Goal: Transaction & Acquisition: Purchase product/service

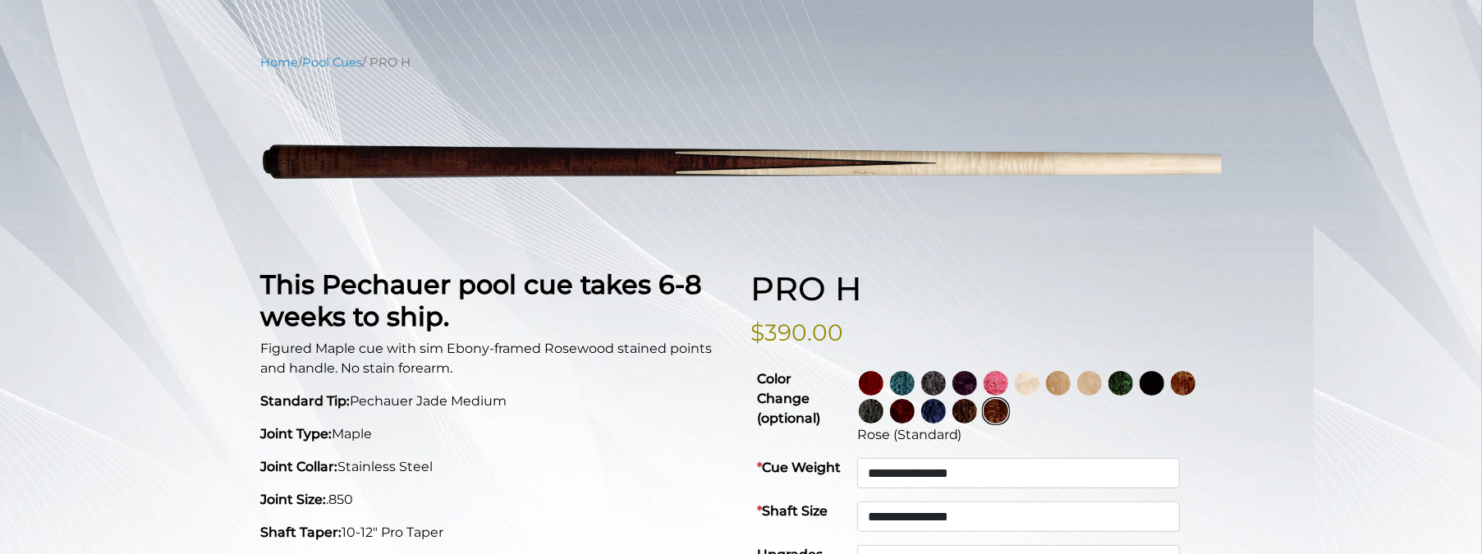
scroll to position [168, 0]
click at [1040, 383] on img at bounding box center [1027, 382] width 25 height 25
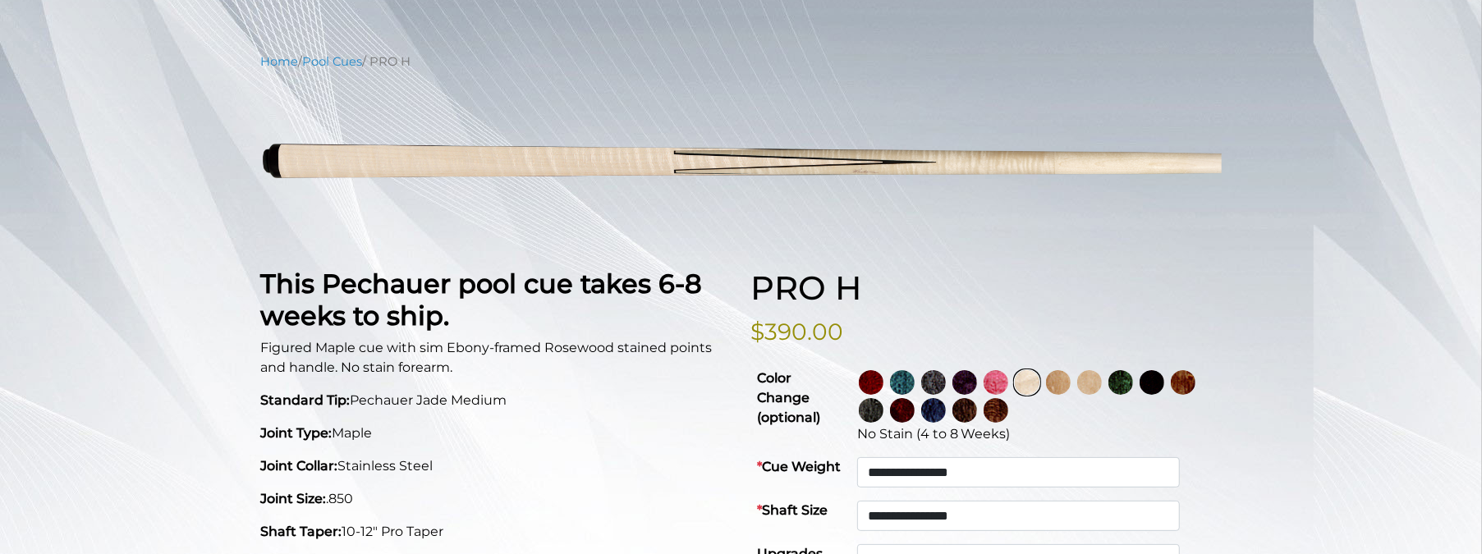
click at [1164, 382] on img at bounding box center [1152, 382] width 25 height 25
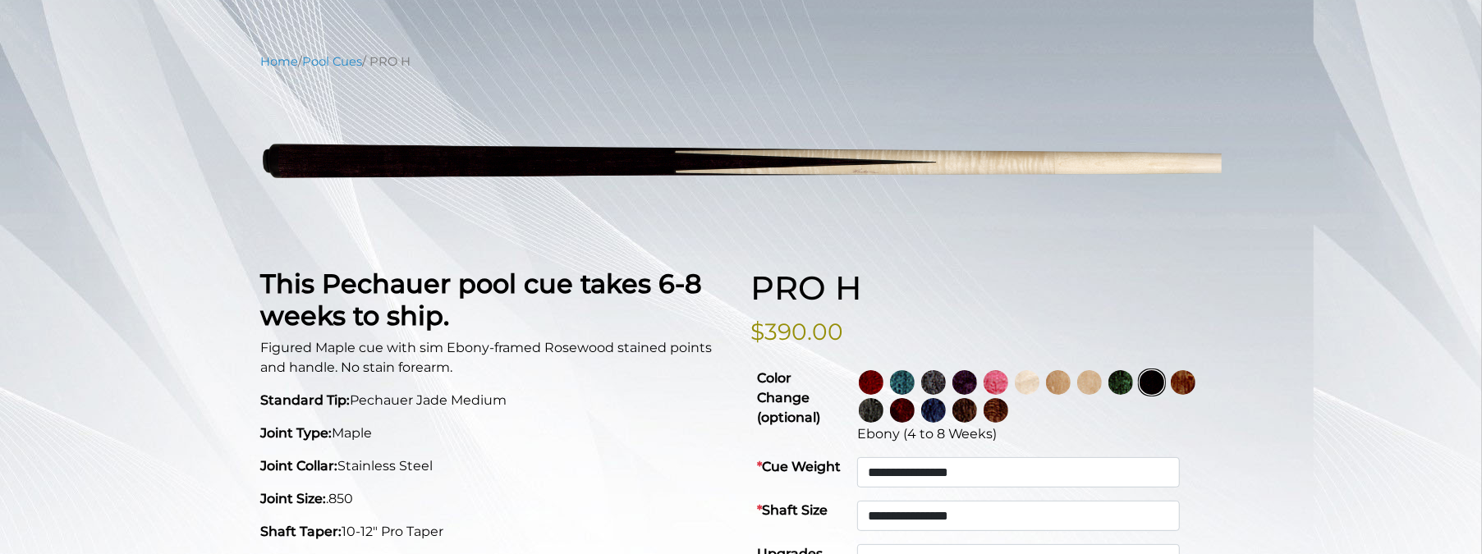
click at [884, 383] on img at bounding box center [871, 382] width 25 height 25
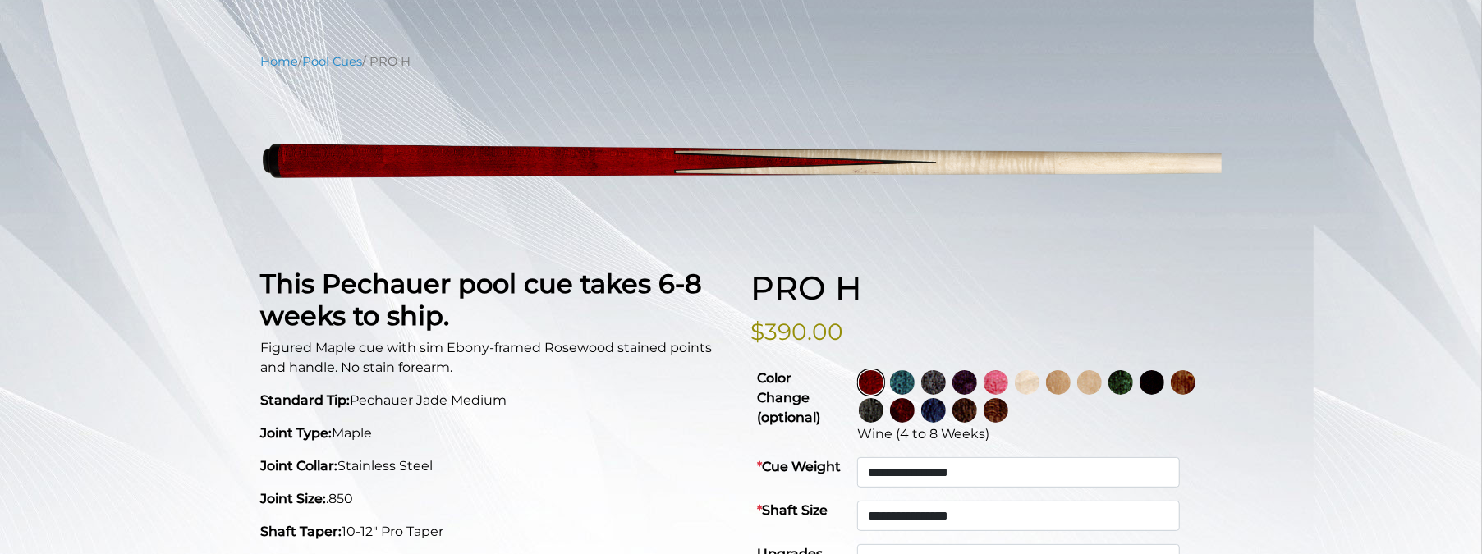
click at [1171, 395] on img at bounding box center [1183, 382] width 25 height 25
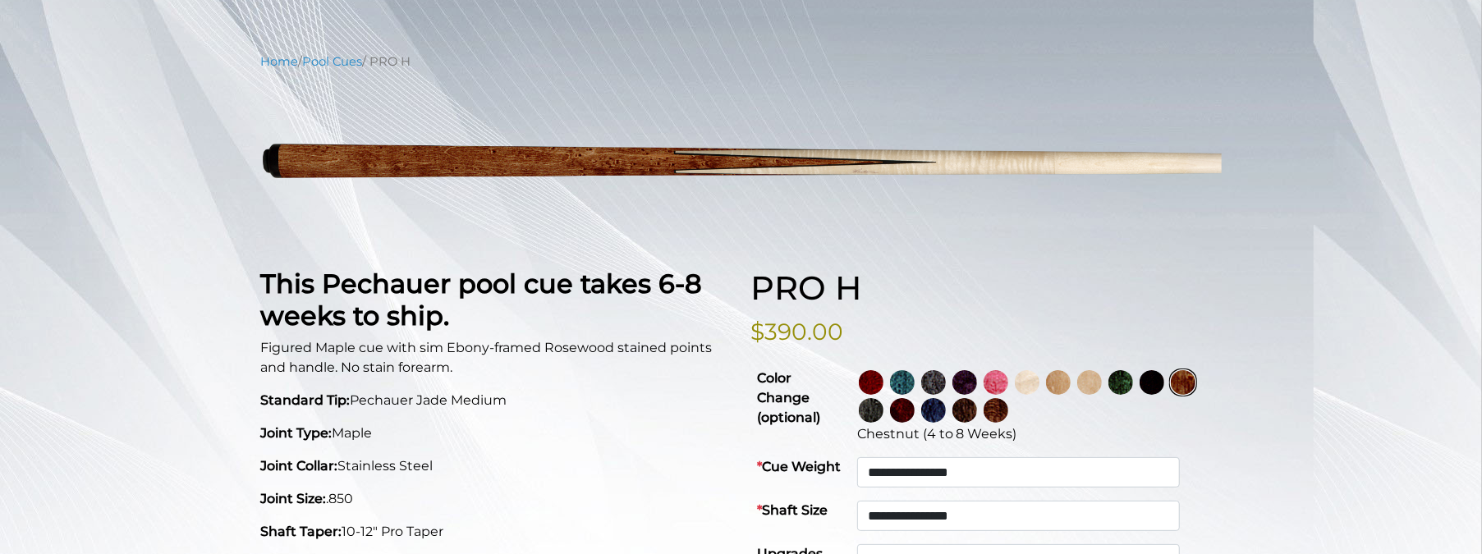
click at [884, 411] on img at bounding box center [871, 410] width 25 height 25
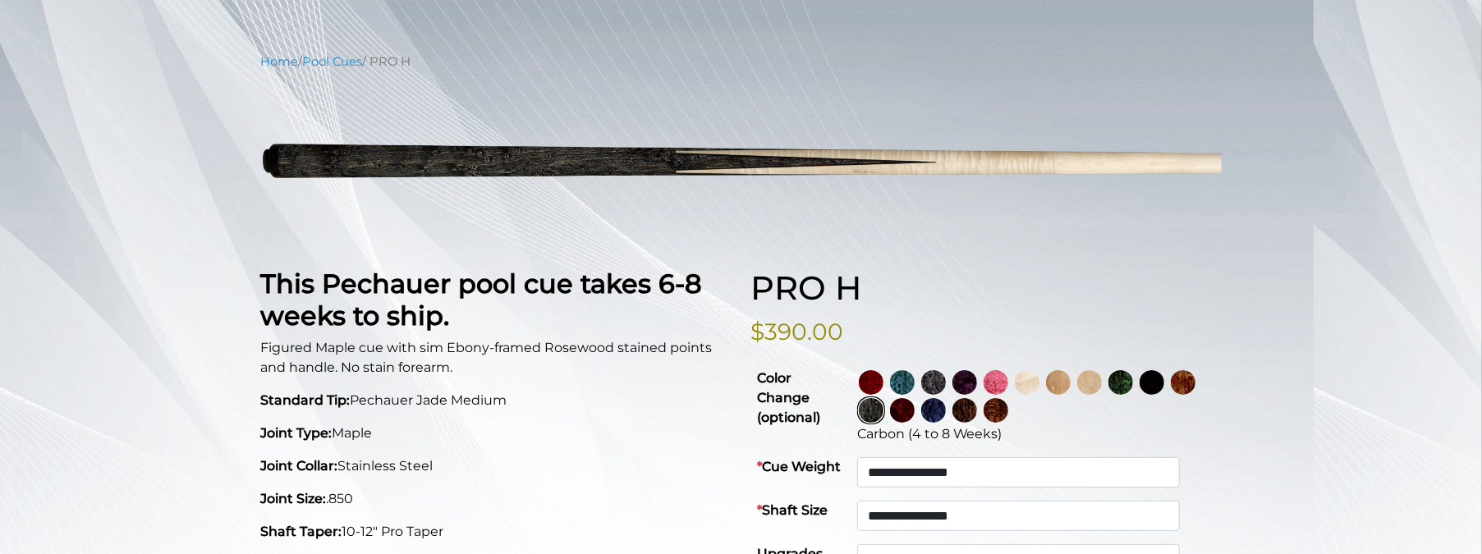
click at [915, 414] on img at bounding box center [902, 410] width 25 height 25
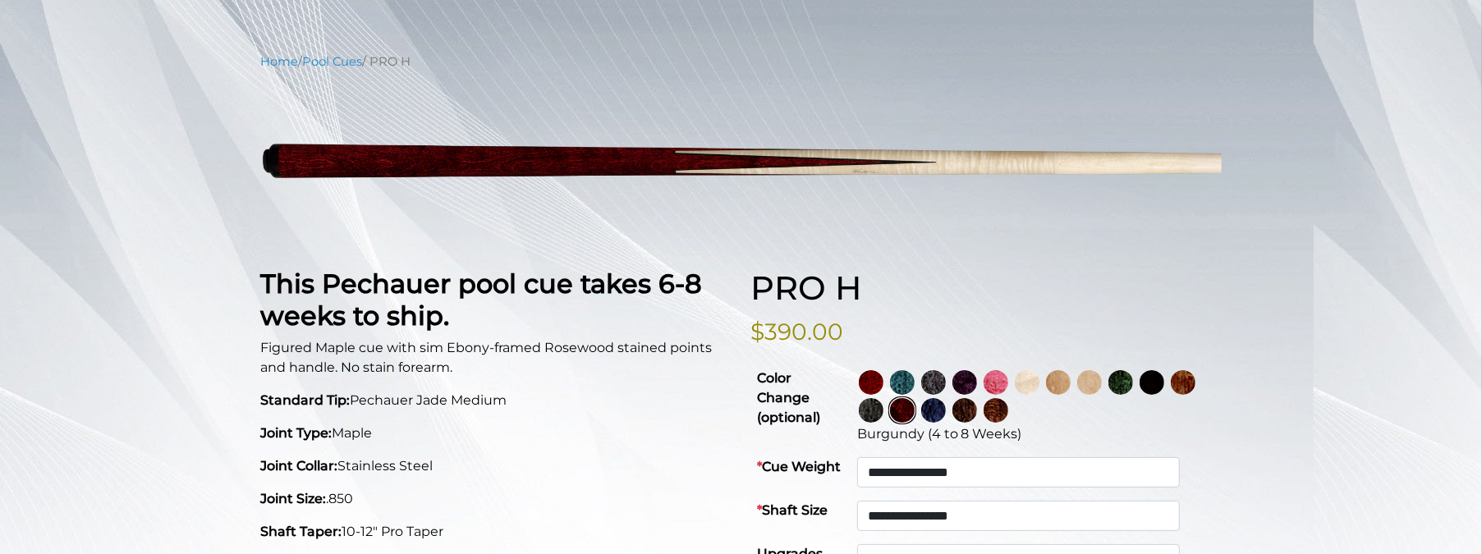
click at [977, 388] on img at bounding box center [965, 382] width 25 height 25
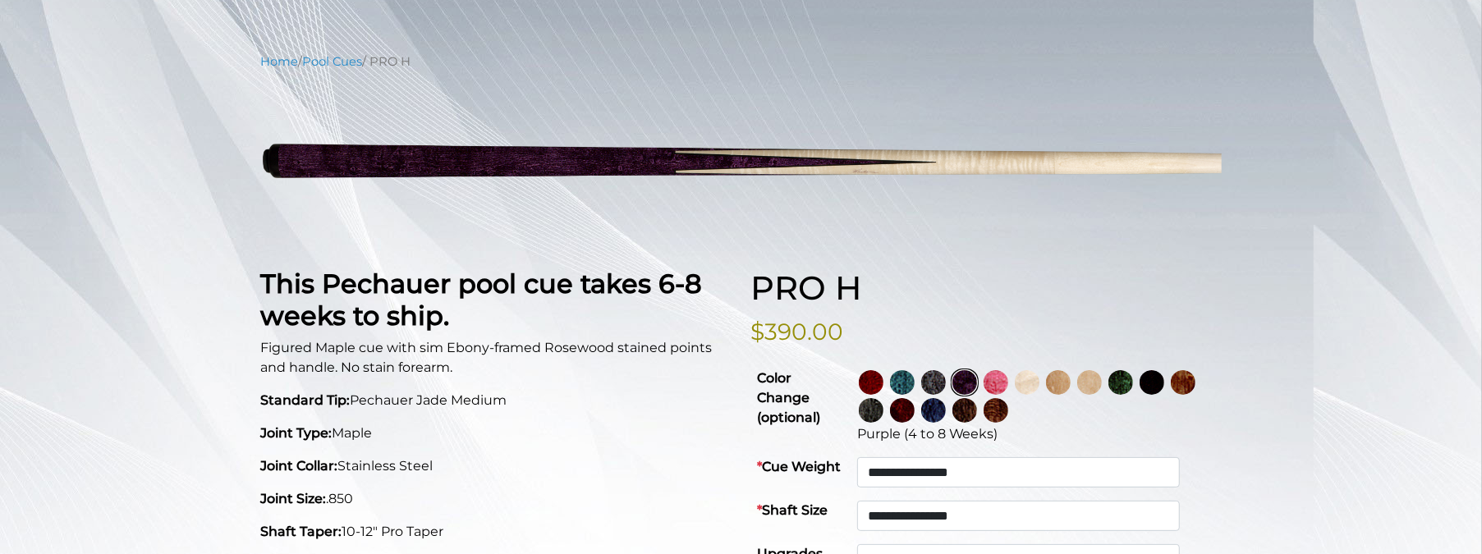
click at [946, 386] on img at bounding box center [933, 382] width 25 height 25
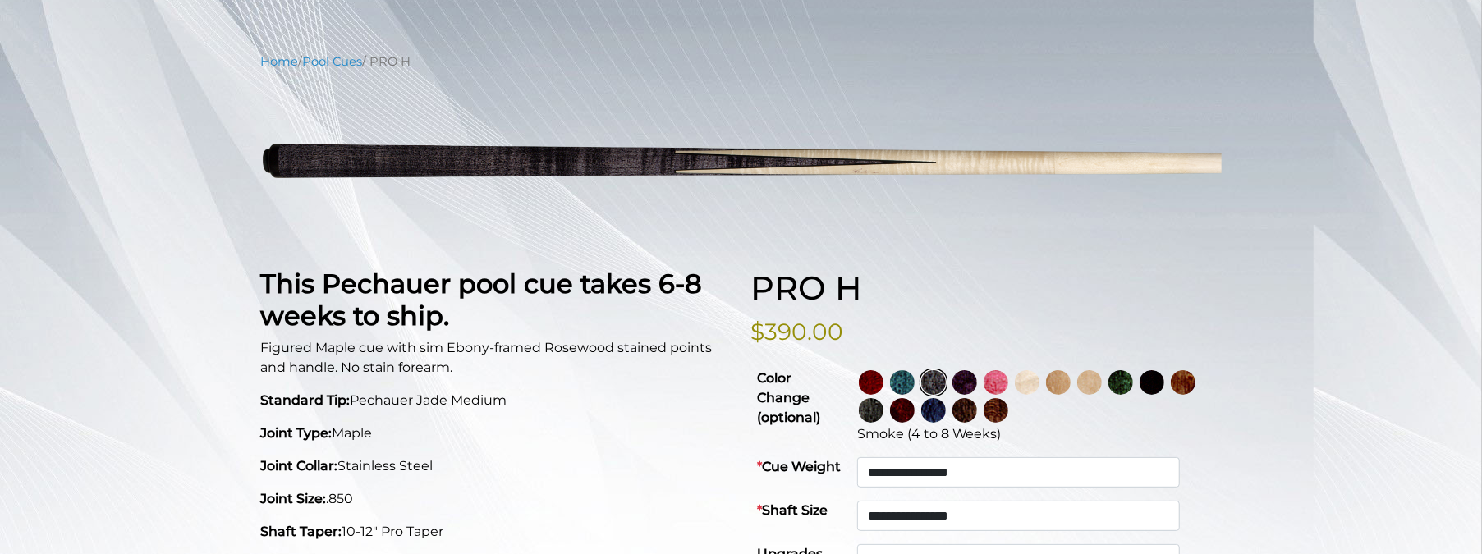
click at [915, 389] on img at bounding box center [902, 382] width 25 height 25
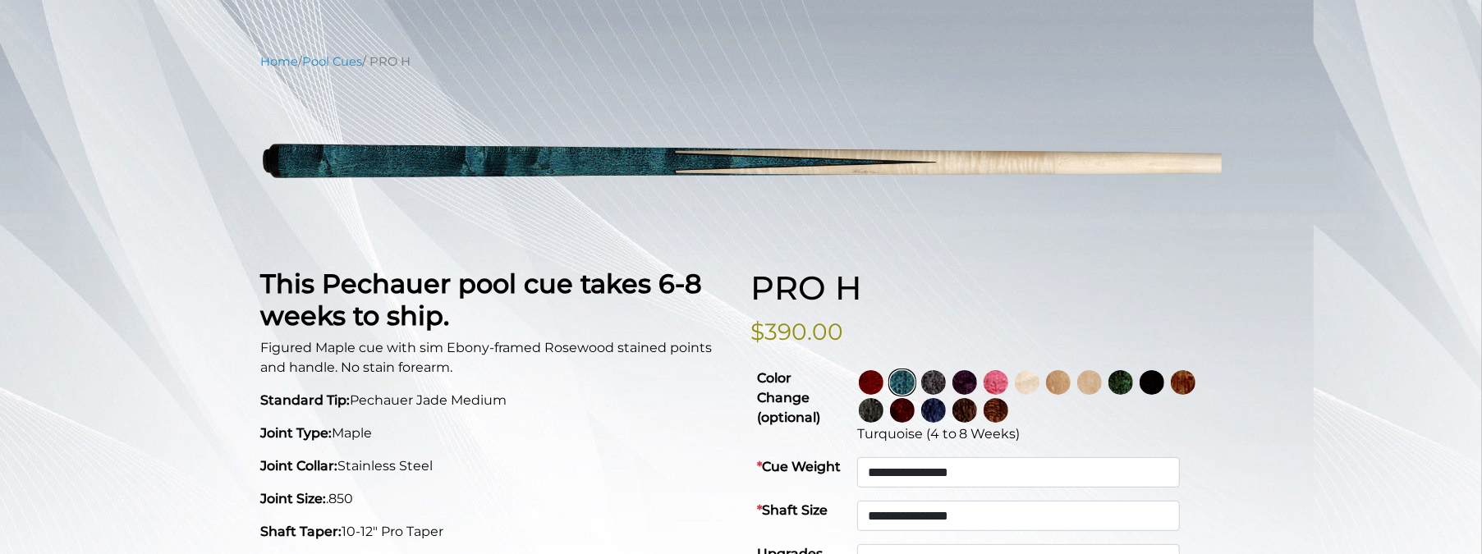
click at [1008, 383] on img at bounding box center [996, 382] width 25 height 25
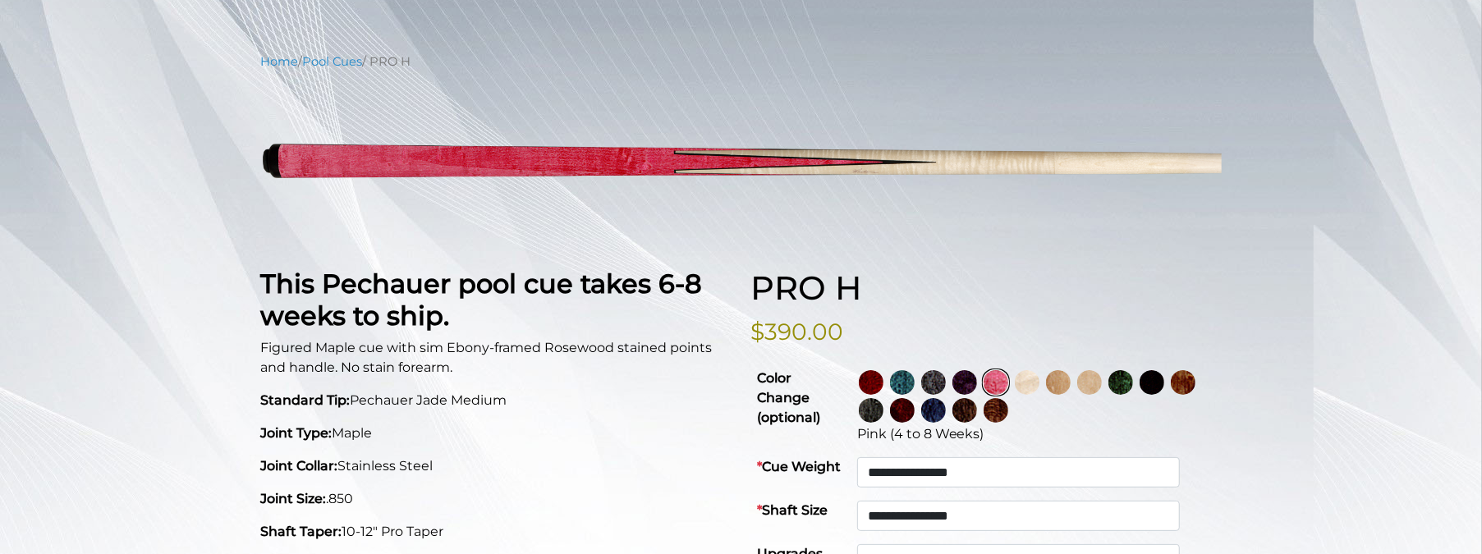
click at [1008, 412] on img at bounding box center [996, 410] width 25 height 25
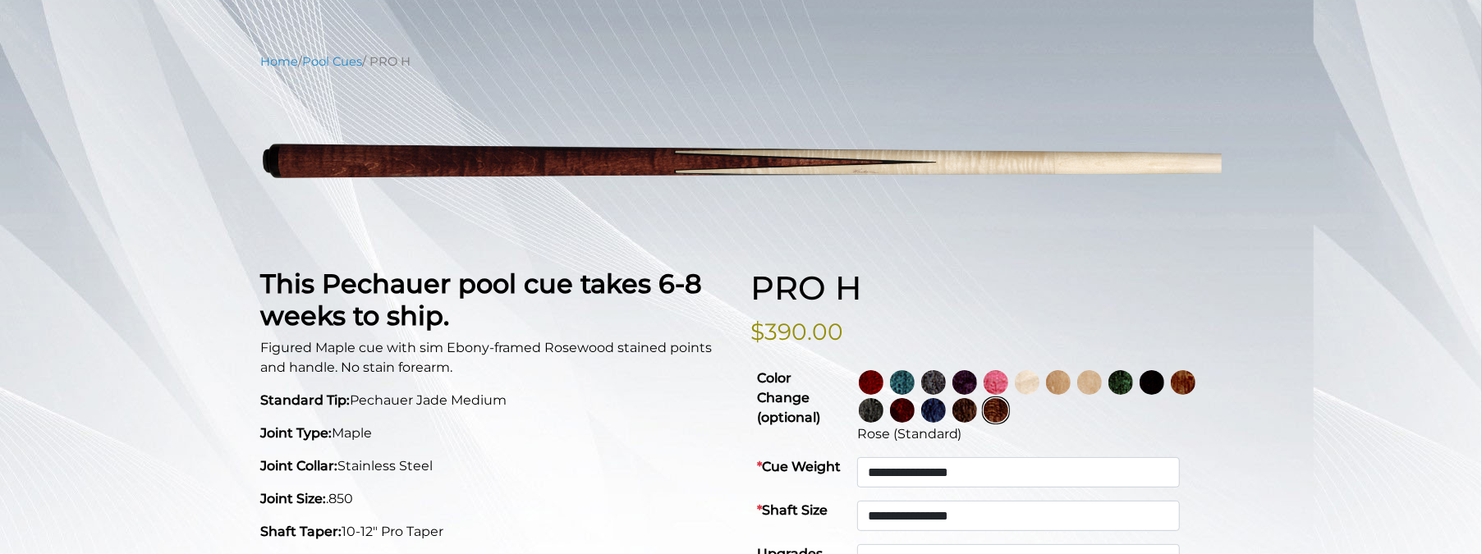
click at [977, 412] on img at bounding box center [965, 410] width 25 height 25
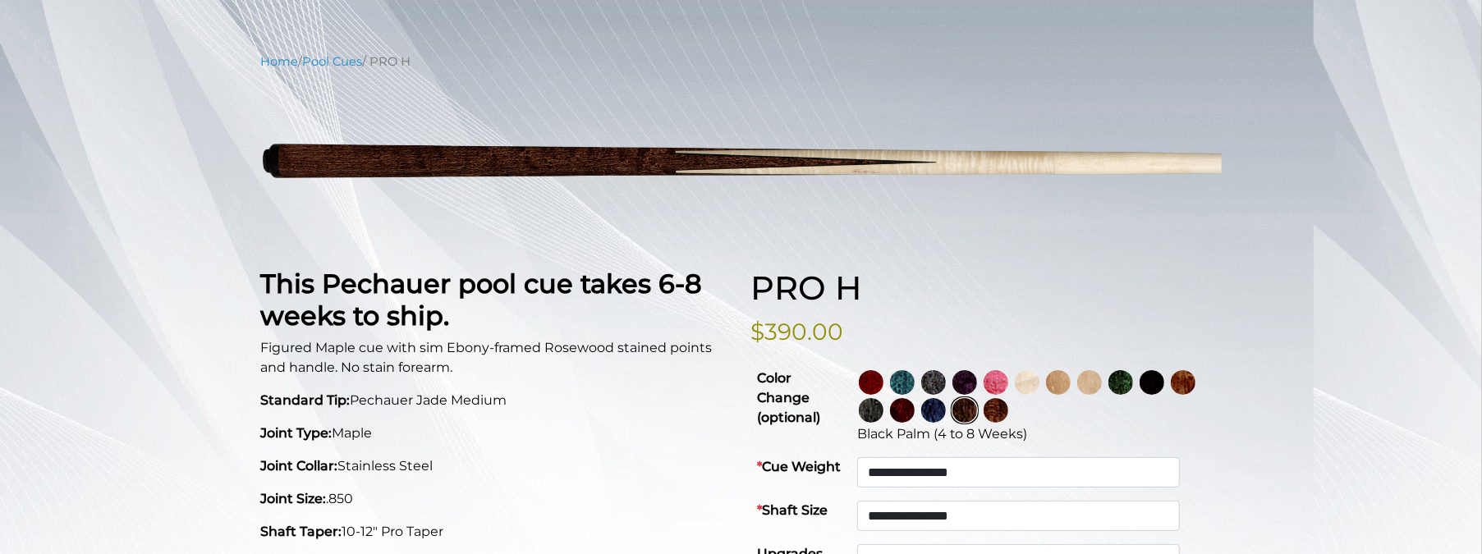
click at [1071, 383] on img at bounding box center [1058, 382] width 25 height 25
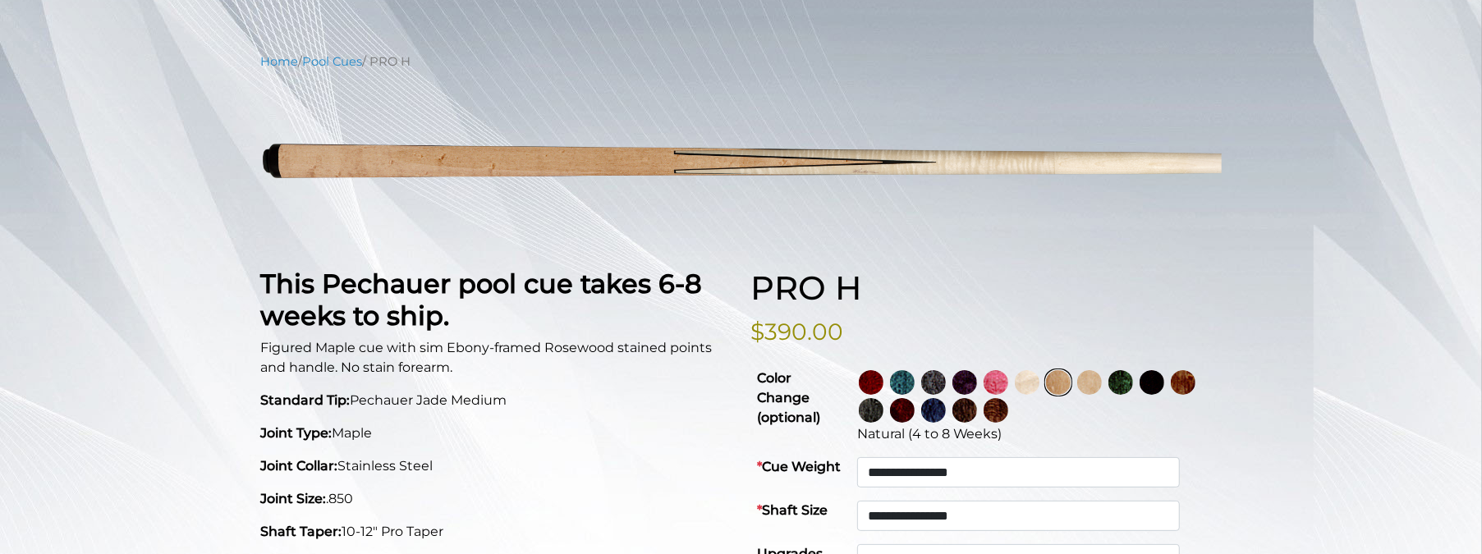
click at [1040, 386] on img at bounding box center [1027, 382] width 25 height 25
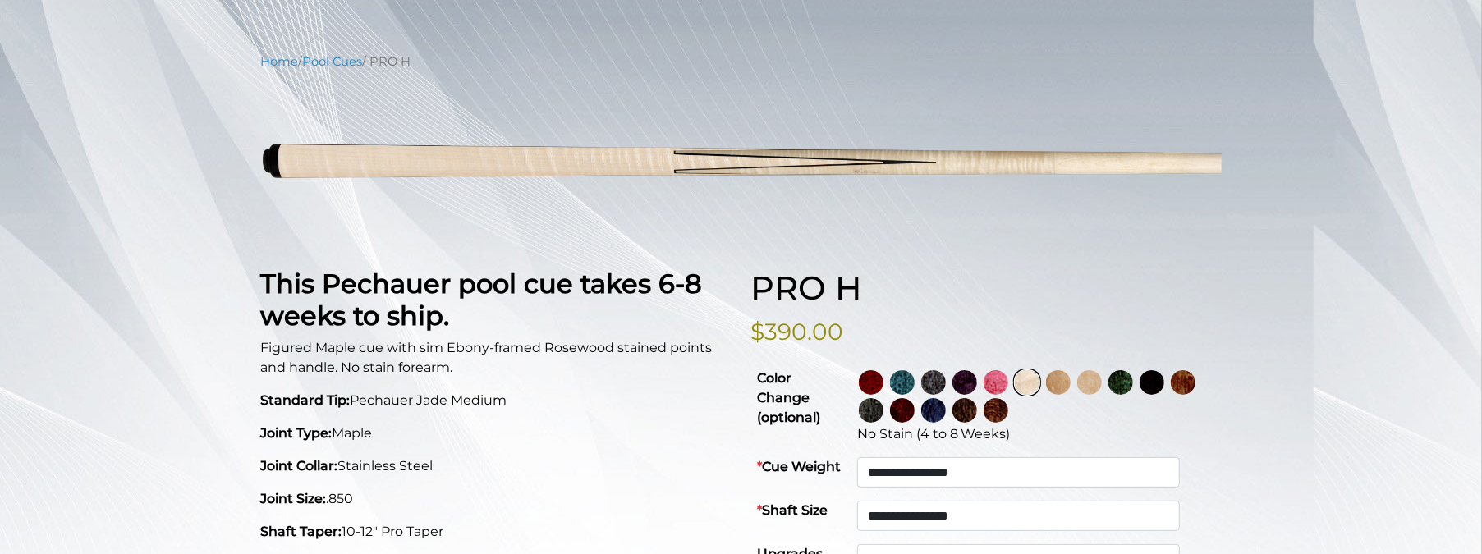
click at [1102, 388] on img at bounding box center [1089, 382] width 25 height 25
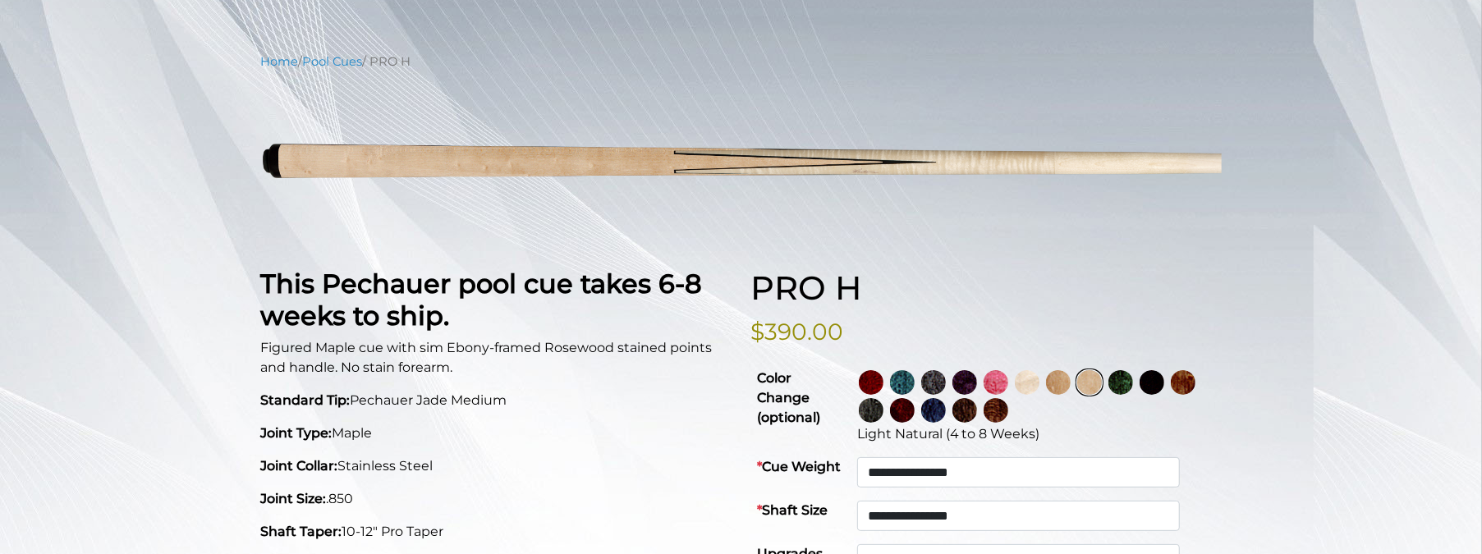
click at [1133, 383] on img at bounding box center [1121, 382] width 25 height 25
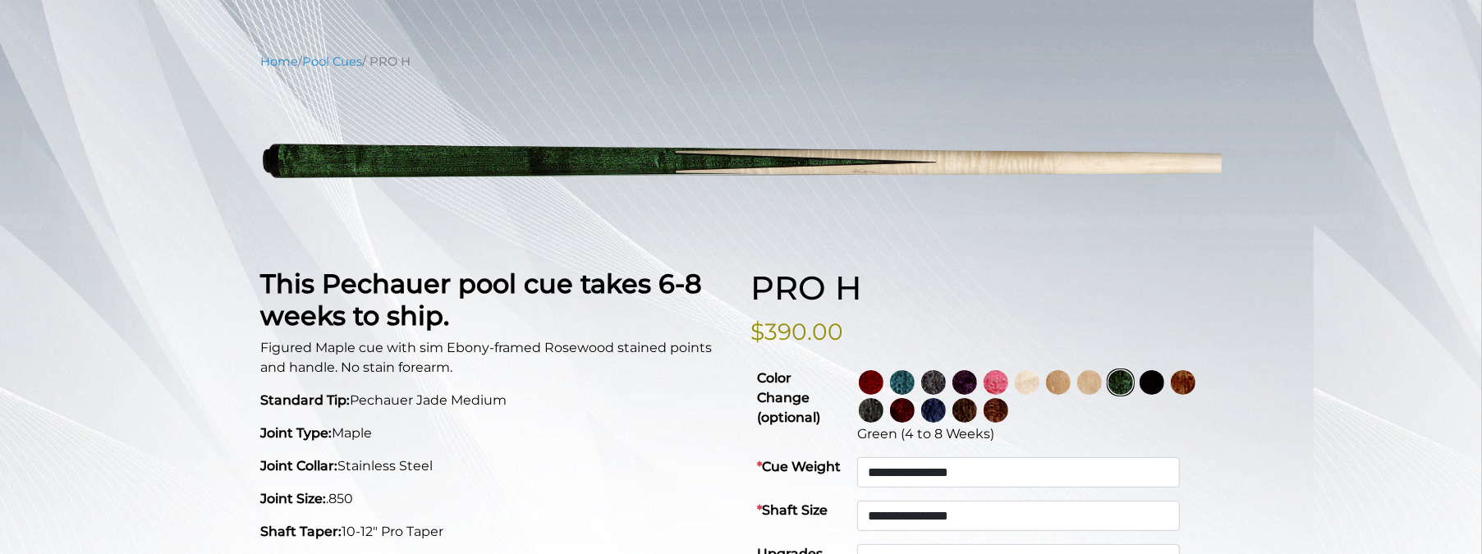
click at [915, 413] on img at bounding box center [902, 410] width 25 height 25
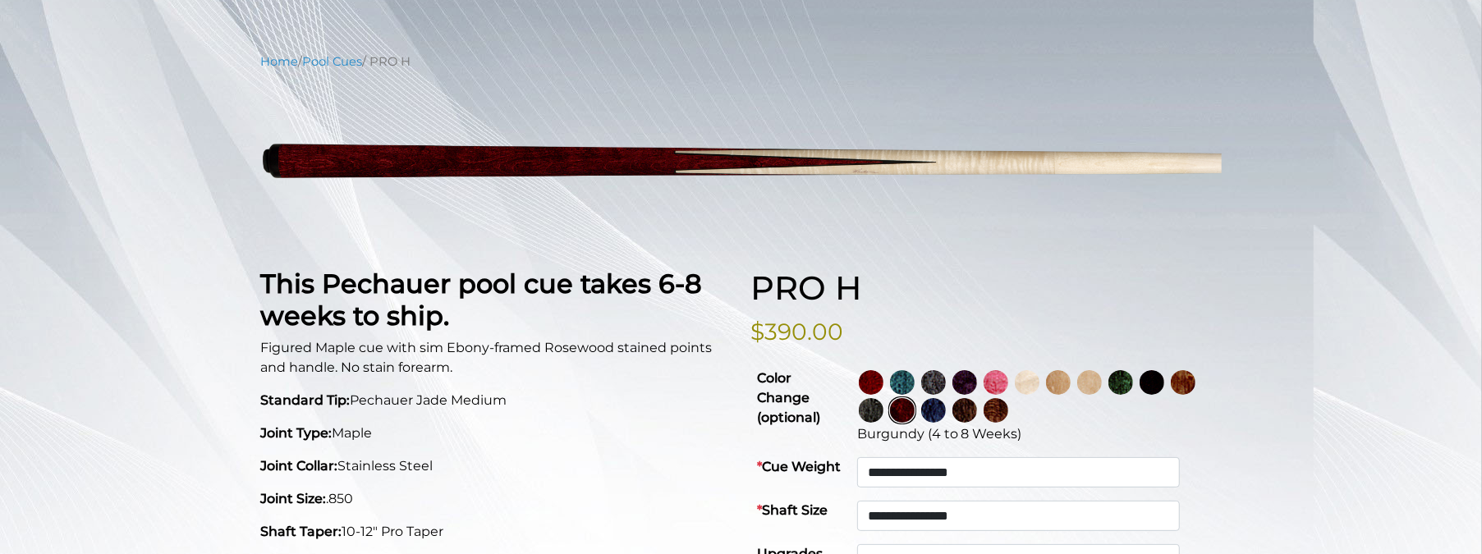
click at [1008, 412] on img at bounding box center [996, 410] width 25 height 25
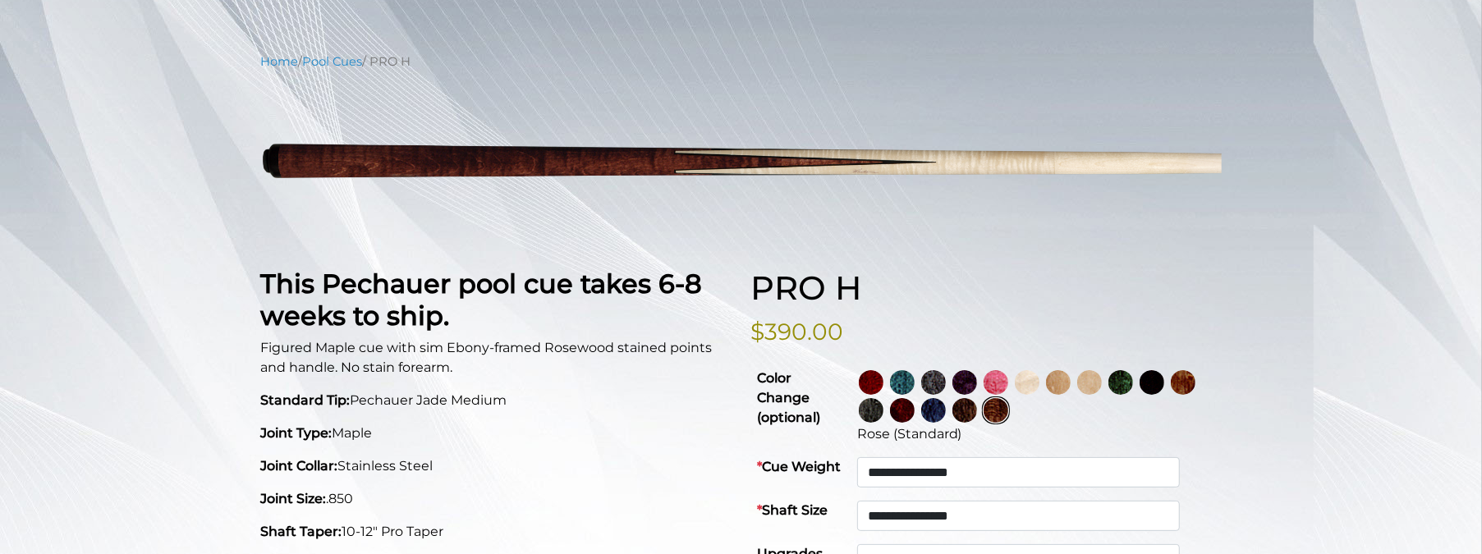
click at [1171, 395] on img at bounding box center [1183, 382] width 25 height 25
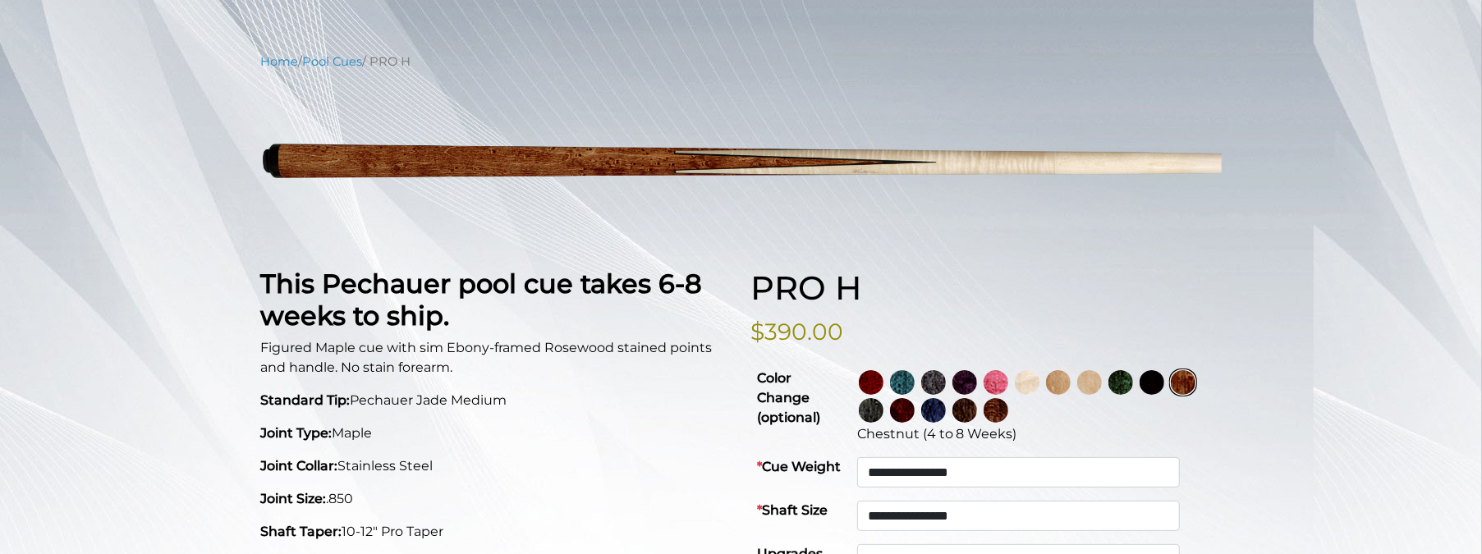
click at [1164, 386] on img at bounding box center [1152, 382] width 25 height 25
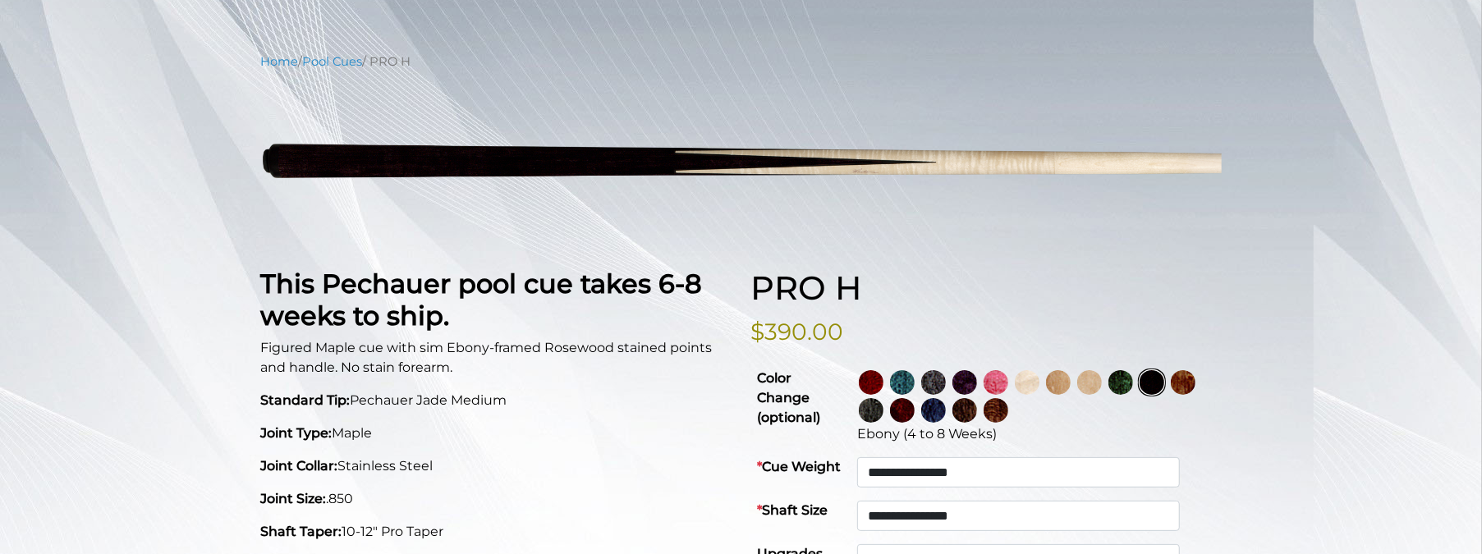
click at [1008, 417] on img at bounding box center [996, 410] width 25 height 25
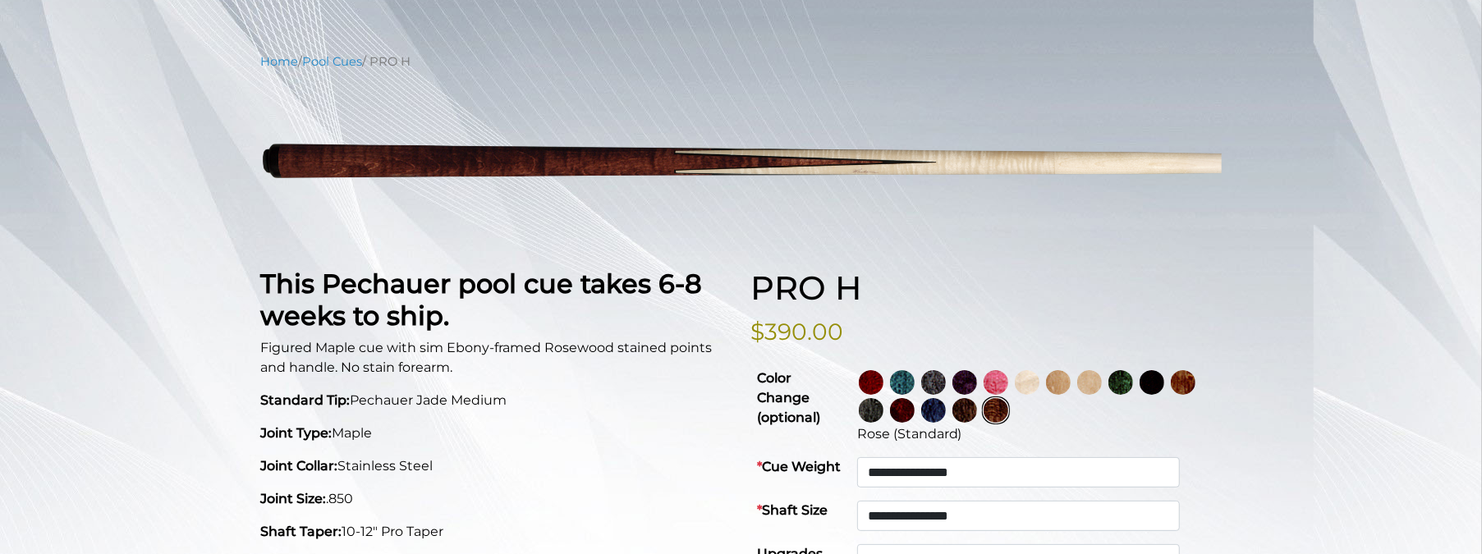
click at [1164, 385] on img at bounding box center [1152, 382] width 25 height 25
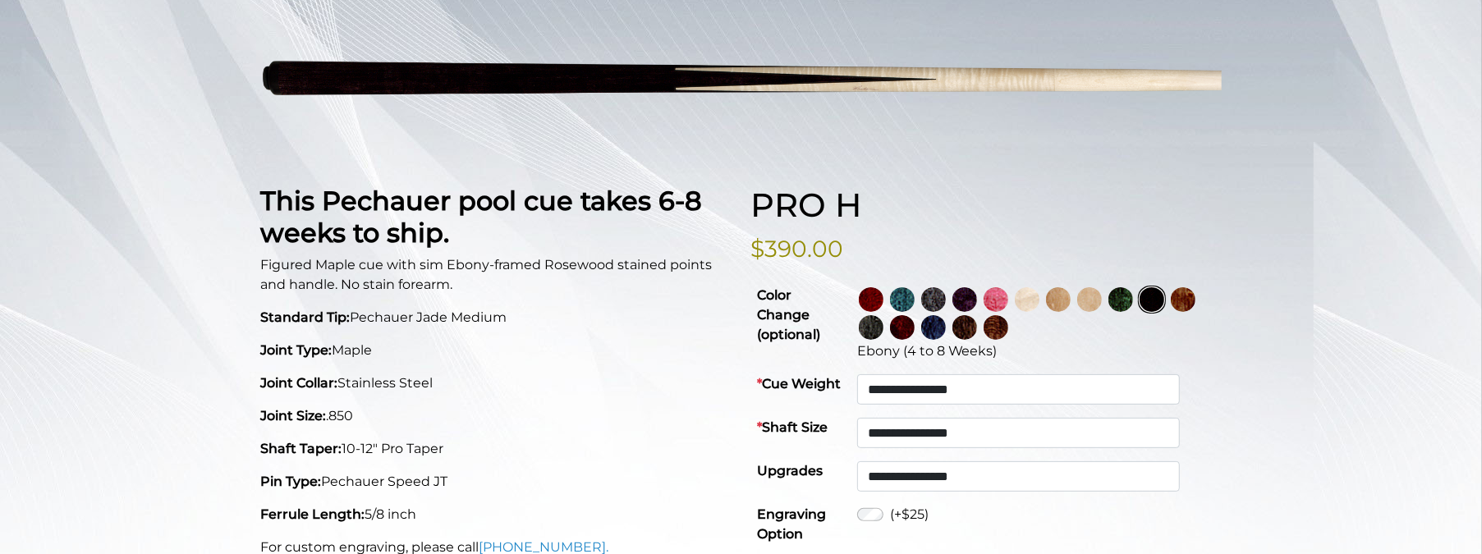
scroll to position [253, 0]
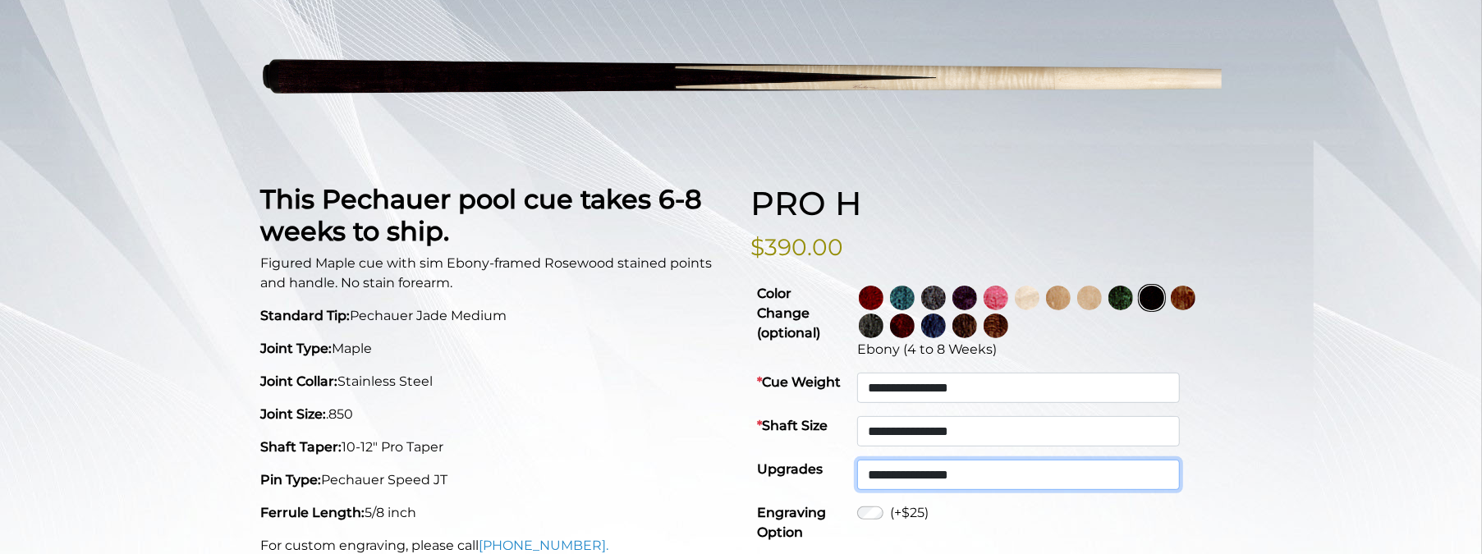
click at [1178, 477] on select "**********" at bounding box center [1018, 475] width 323 height 30
click at [1357, 441] on div "**********" at bounding box center [741, 540] width 1482 height 1144
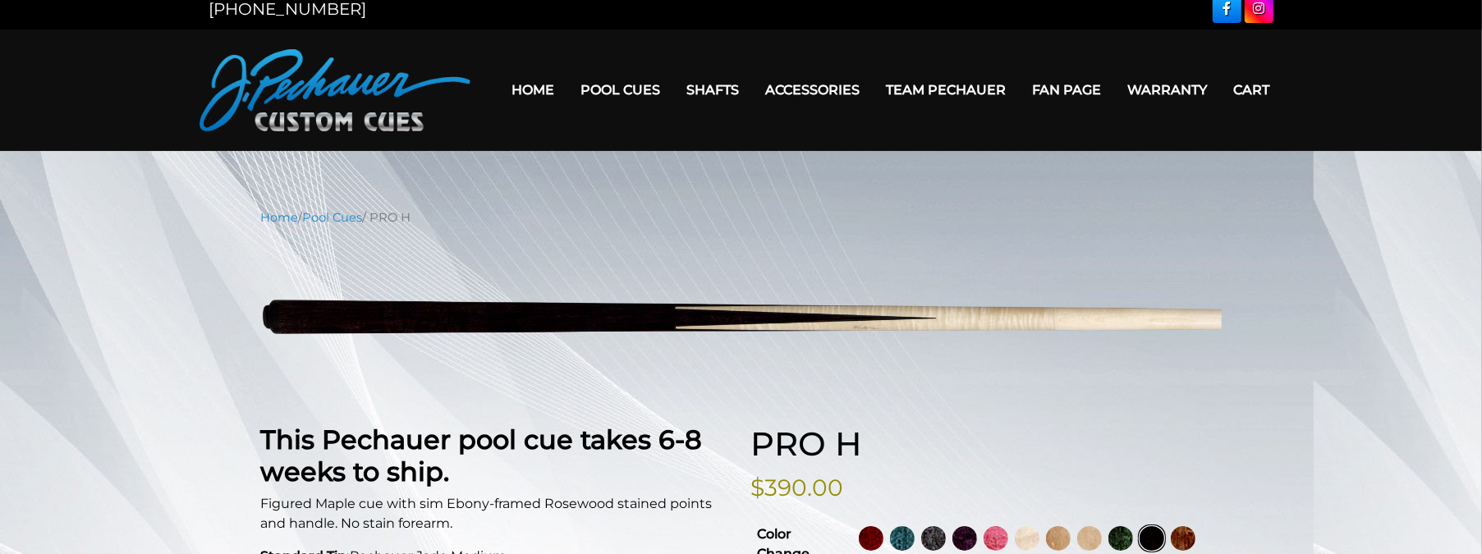
scroll to position [11, 0]
